Goal: Download file/media

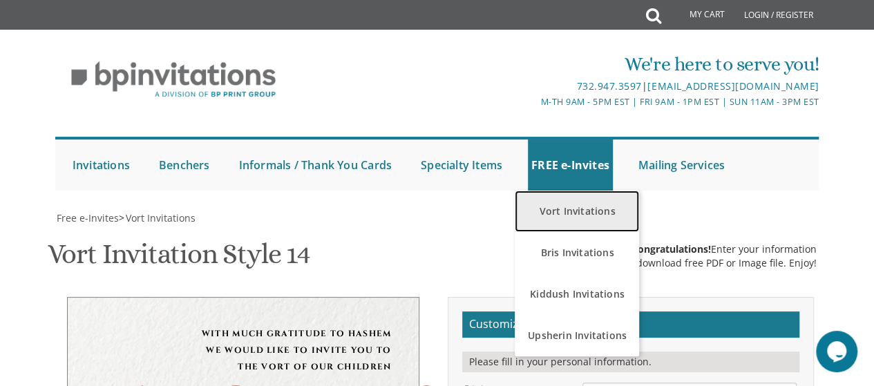
click at [572, 224] on link "Vort Invitations" at bounding box center [577, 211] width 124 height 41
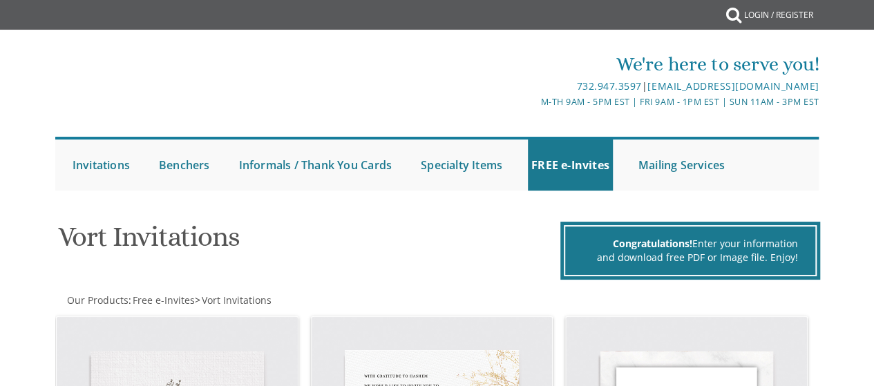
click at [869, 56] on div "We're here to serve you! 732.947.3597 | invitations@bpprintgroup.com M-Th 9am -…" at bounding box center [437, 117] width 874 height 161
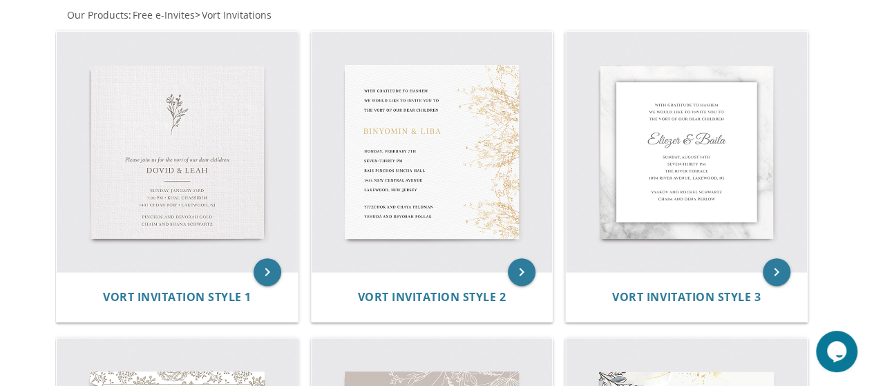
scroll to position [278, 0]
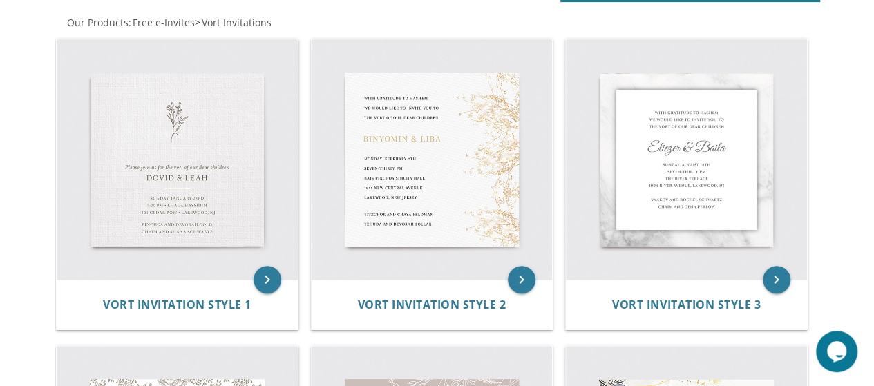
drag, startPoint x: 881, startPoint y: 35, endPoint x: 883, endPoint y: 68, distance: 33.3
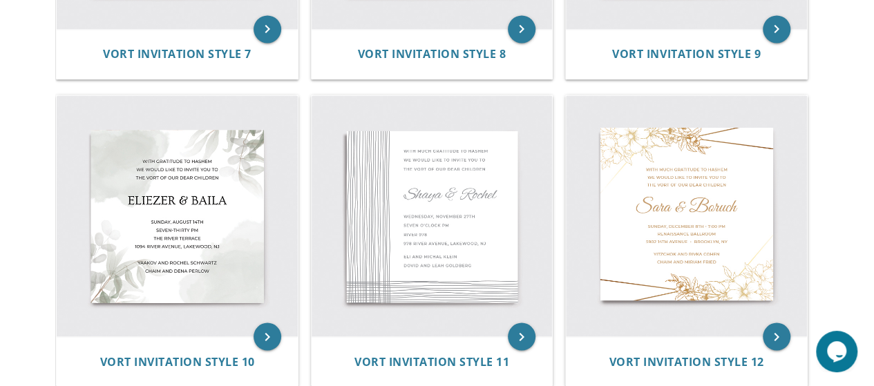
scroll to position [1151, 0]
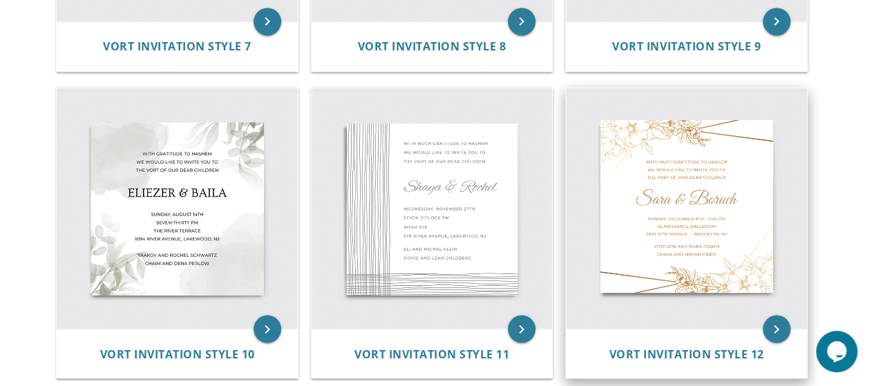
click at [756, 202] on img at bounding box center [686, 208] width 241 height 241
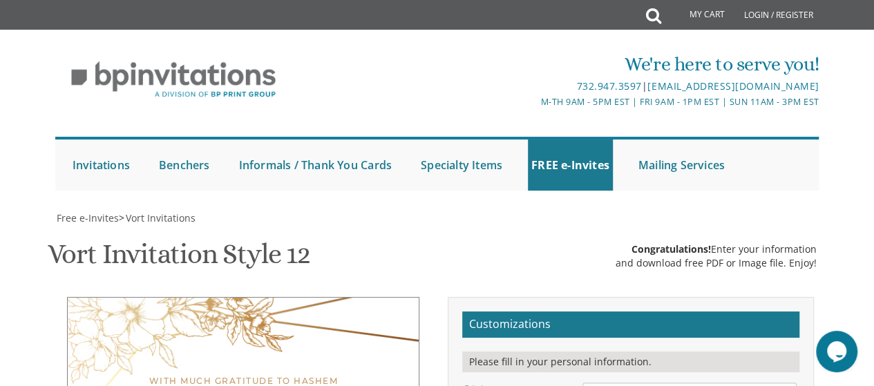
type textarea "Yossi & Bassy"
drag, startPoint x: 687, startPoint y: 146, endPoint x: 583, endPoint y: 144, distance: 103.6
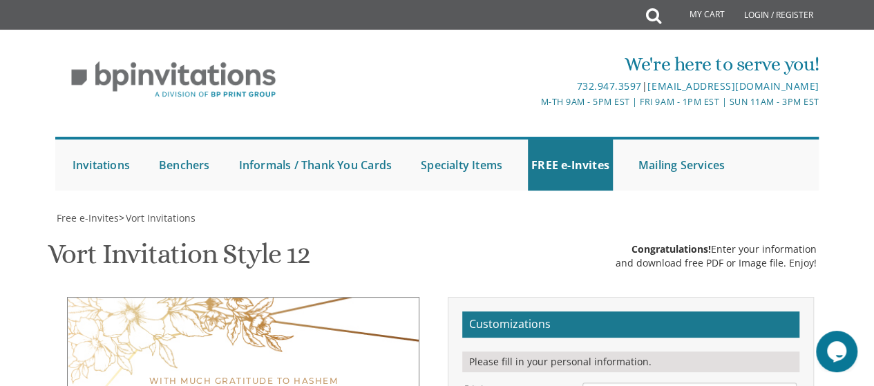
drag, startPoint x: 745, startPoint y: 151, endPoint x: 691, endPoint y: 148, distance: 53.3
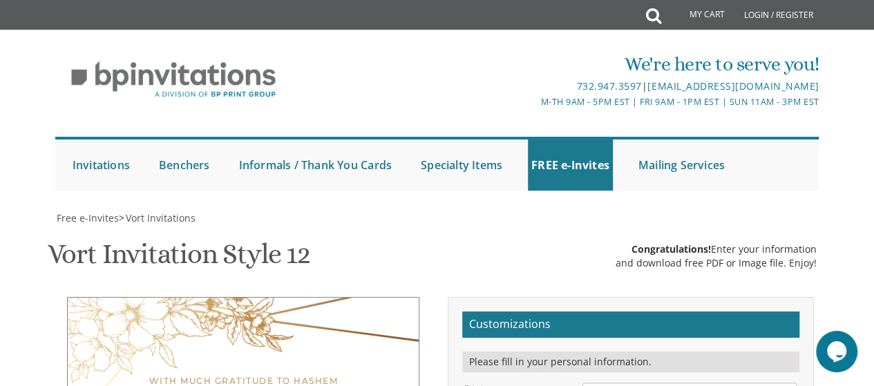
drag, startPoint x: 667, startPoint y: 176, endPoint x: 615, endPoint y: 177, distance: 52.5
type textarea "[DATE][GEOGRAPHIC_DATA] [STREET_ADDRESS] • [GEOGRAPHIC_DATA], [GEOGRAPHIC_DATA]"
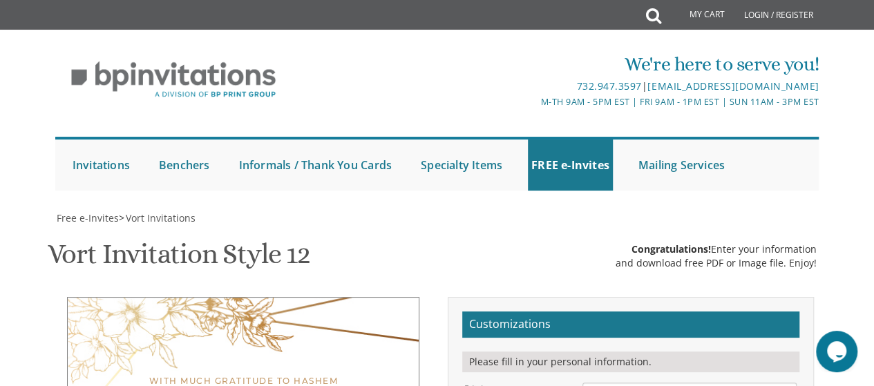
drag, startPoint x: 725, startPoint y: 189, endPoint x: 555, endPoint y: 157, distance: 172.7
drag, startPoint x: 709, startPoint y: 214, endPoint x: 577, endPoint y: 207, distance: 131.4
type textarea "[PERSON_NAME] [PERSON_NAME]"
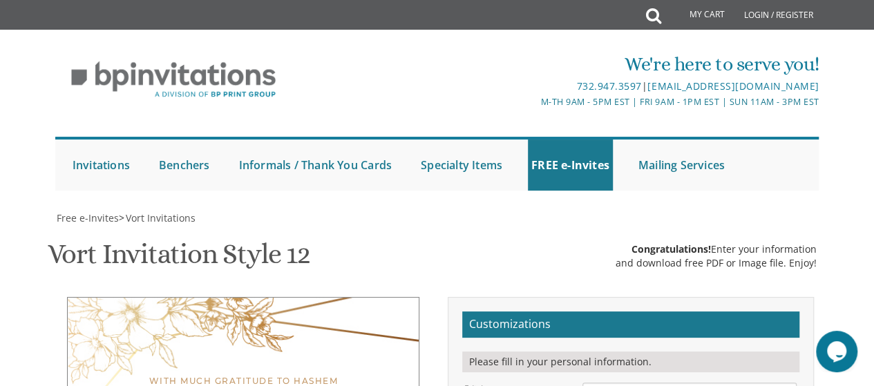
type textarea "[DATE][GEOGRAPHIC_DATA] [STREET_ADDRESS] • [GEOGRAPHIC_DATA], [GEOGRAPHIC_DATA]"
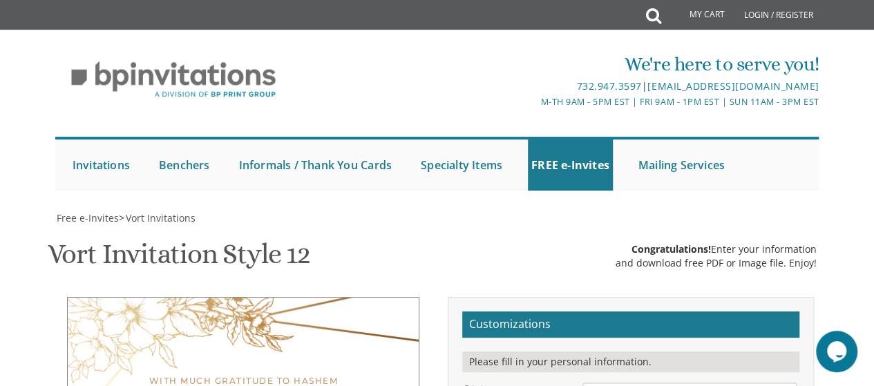
scroll to position [468, 0]
type input "[EMAIL_ADDRESS][DOMAIN_NAME]"
